Goal: Information Seeking & Learning: Understand process/instructions

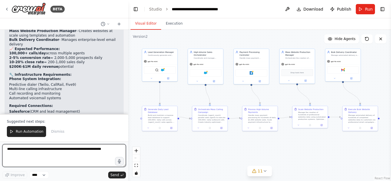
scroll to position [1363, 0]
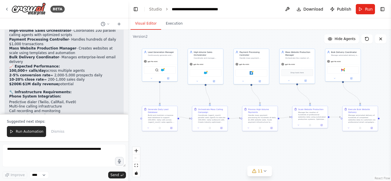
click at [20, 114] on li "Automated voicemail systems" at bounding box center [64, 116] width 110 height 5
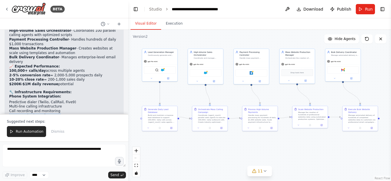
click at [20, 114] on li "Automated voicemail systems" at bounding box center [64, 116] width 110 height 5
click at [58, 114] on li "Automated voicemail systems" at bounding box center [64, 116] width 110 height 5
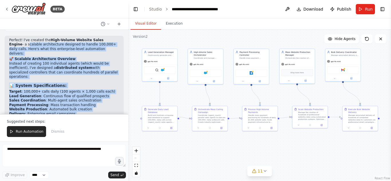
scroll to position [1226, 0]
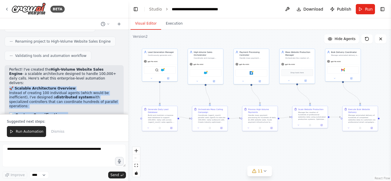
drag, startPoint x: 58, startPoint y: 80, endPoint x: 8, endPoint y: 59, distance: 54.3
copy div "🚀 Loremips Dolorsitamet Consecte Adipisc el seddoeiu 112 temporinci utlabo (etd…"
click at [76, 112] on h3 "📊 System Specifications:" at bounding box center [64, 115] width 110 height 6
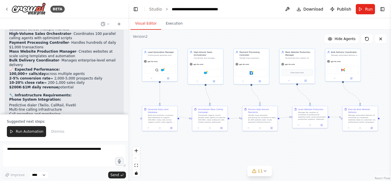
scroll to position [1359, 0]
click at [57, 87] on div "Perfect! I've created the High-Volume Website Sales Engine - a scalable archite…" at bounding box center [64, 90] width 110 height 312
click at [35, 98] on strong "Phone System Integration:" at bounding box center [35, 100] width 52 height 4
click at [34, 98] on strong "Phone System Integration:" at bounding box center [35, 100] width 52 height 4
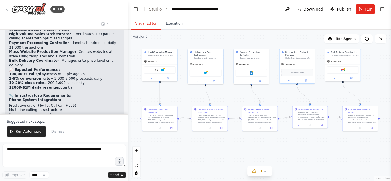
click at [18, 94] on strong "🔧 Infrastructure Requirements:" at bounding box center [40, 96] width 62 height 4
click at [43, 98] on strong "Phone System Integration:" at bounding box center [35, 100] width 52 height 4
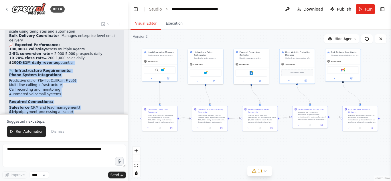
scroll to position [1373, 0]
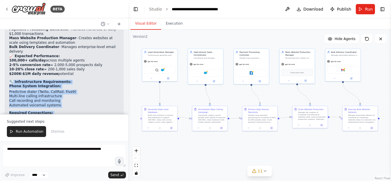
drag, startPoint x: 111, startPoint y: 73, endPoint x: 12, endPoint y: 44, distance: 103.4
click at [12, 44] on div "Perfect! I've created the High-Volume Website Sales Engine - a scalable archite…" at bounding box center [64, 77] width 110 height 312
copy div "Infrastructure Requirements: Phone System Integration: Predictive dialer (Twili…"
